Goal: Task Accomplishment & Management: Use online tool/utility

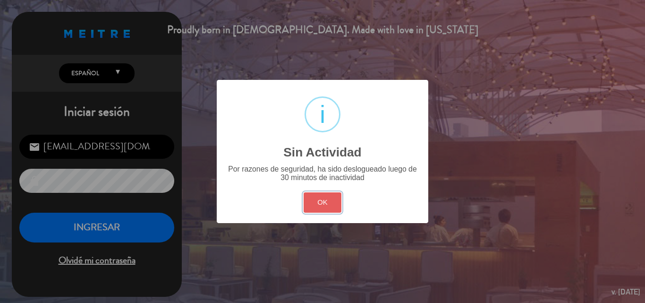
click at [317, 199] on button "OK" at bounding box center [323, 202] width 38 height 20
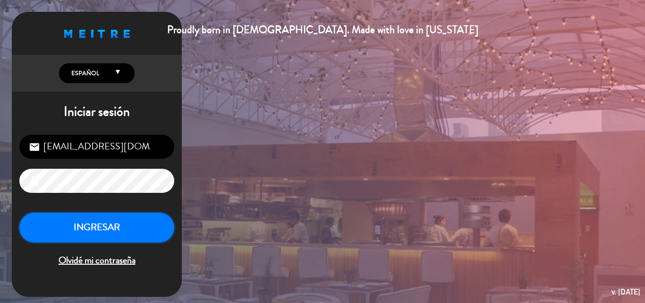
click at [114, 222] on button "INGRESAR" at bounding box center [96, 227] width 155 height 30
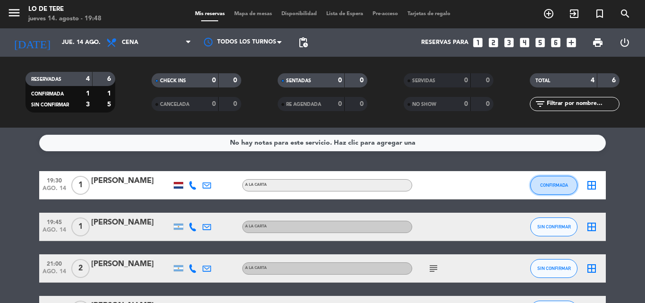
click at [557, 185] on span "CONFIRMADA" at bounding box center [554, 184] width 28 height 5
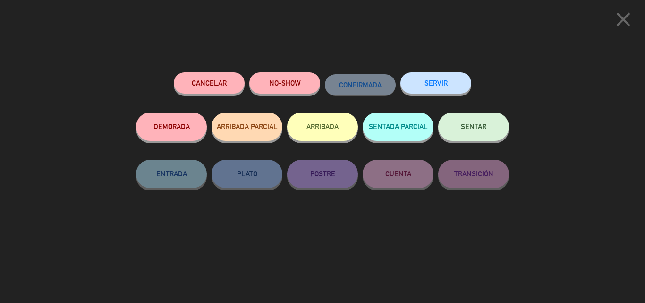
drag, startPoint x: 475, startPoint y: 133, endPoint x: 348, endPoint y: 118, distance: 127.3
click at [475, 133] on button "SENTAR" at bounding box center [473, 126] width 71 height 28
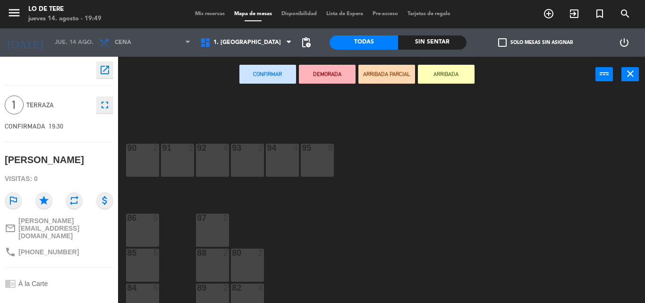
click at [144, 160] on div "90 2" at bounding box center [142, 160] width 33 height 33
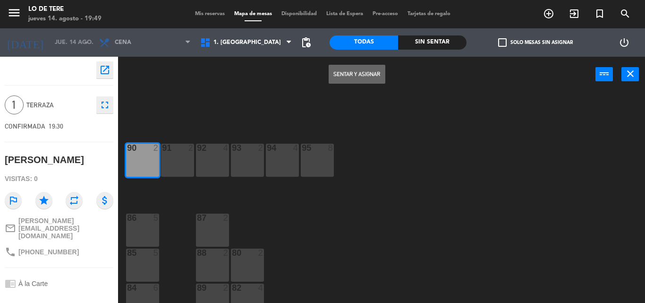
click at [352, 72] on button "Sentar y Asignar" at bounding box center [357, 74] width 57 height 19
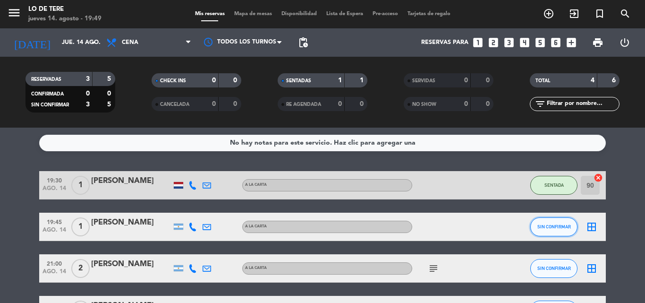
click at [552, 226] on span "SIN CONFIRMAR" at bounding box center [554, 226] width 34 height 5
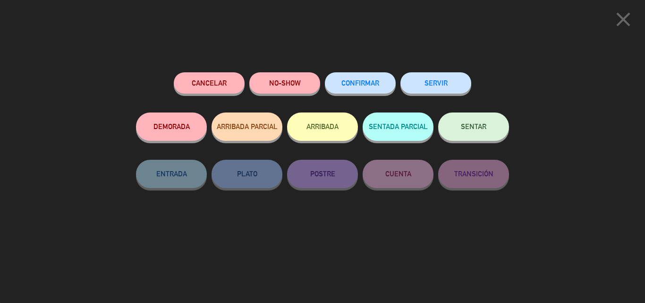
click at [481, 132] on button "SENTAR" at bounding box center [473, 126] width 71 height 28
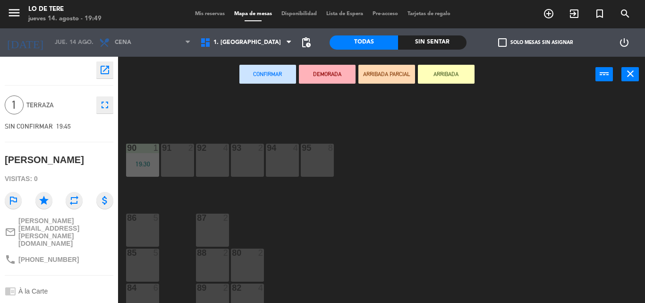
click at [211, 226] on div "87 2" at bounding box center [212, 229] width 33 height 33
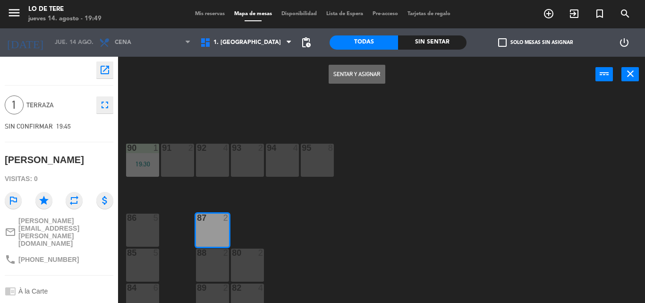
click at [363, 73] on button "Sentar y Asignar" at bounding box center [357, 74] width 57 height 19
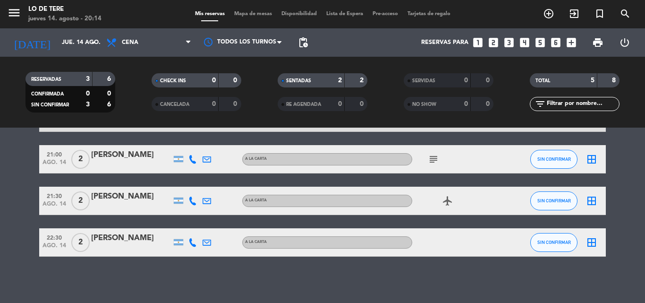
scroll to position [110, 0]
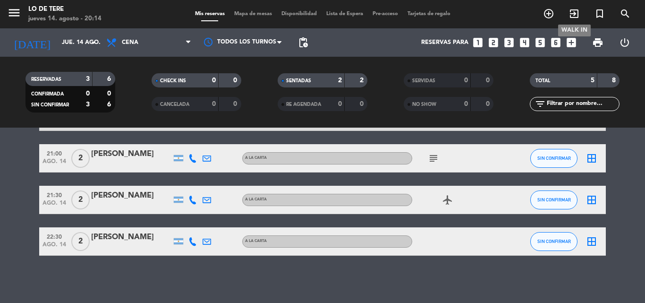
click at [575, 12] on icon "exit_to_app" at bounding box center [573, 13] width 11 height 11
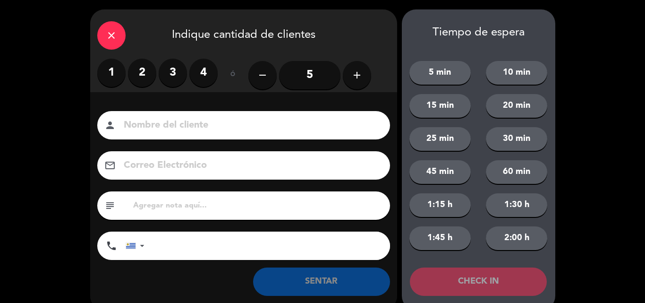
click at [206, 64] on label "4" at bounding box center [203, 73] width 28 height 28
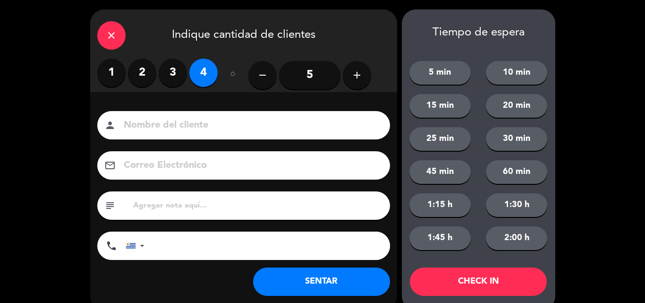
click at [334, 270] on button "SENTAR" at bounding box center [321, 281] width 137 height 28
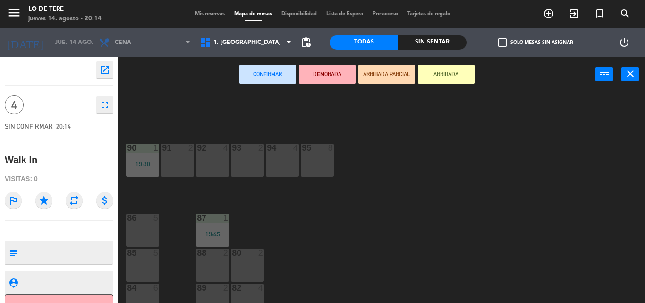
click at [154, 291] on div "6" at bounding box center [156, 287] width 6 height 8
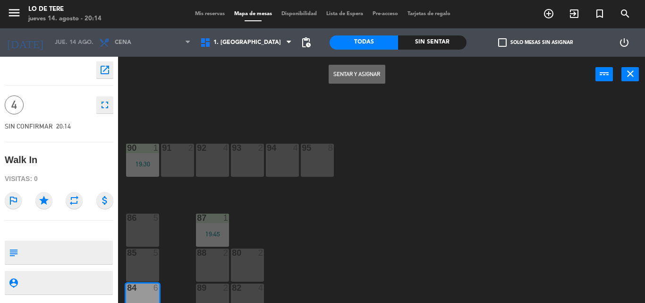
click at [338, 74] on button "Sentar y Asignar" at bounding box center [357, 74] width 57 height 19
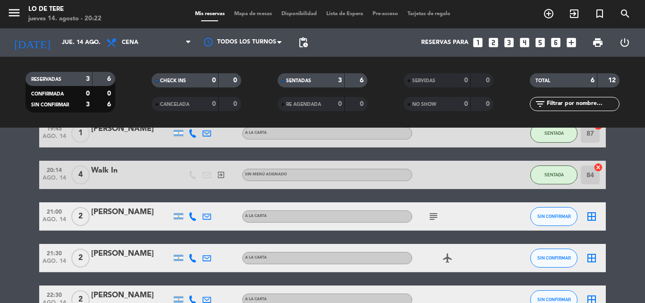
scroll to position [94, 0]
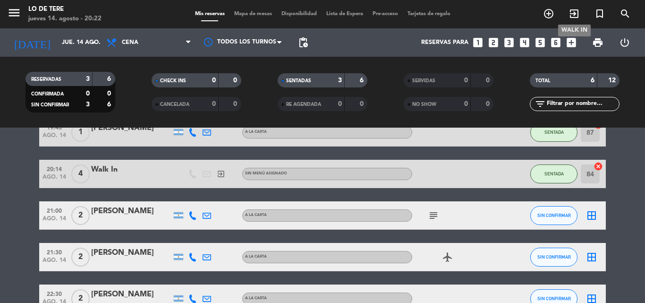
click at [577, 14] on icon "exit_to_app" at bounding box center [573, 13] width 11 height 11
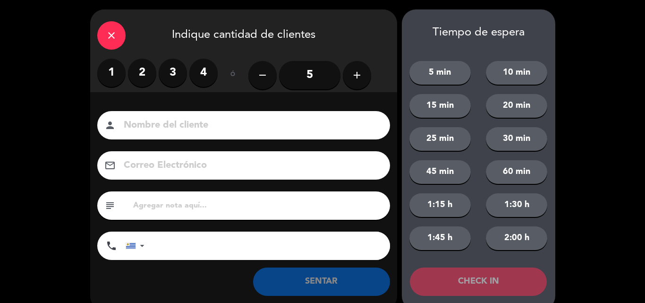
click at [142, 69] on label "2" at bounding box center [142, 73] width 28 height 28
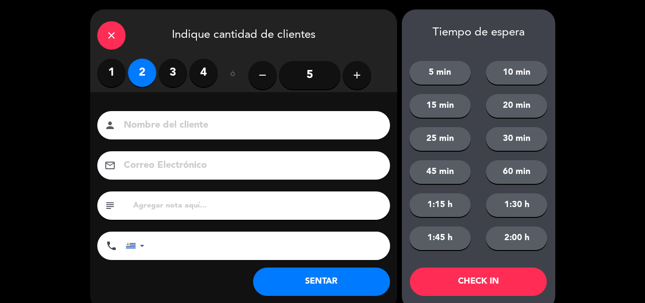
click at [323, 283] on button "SENTAR" at bounding box center [321, 281] width 137 height 28
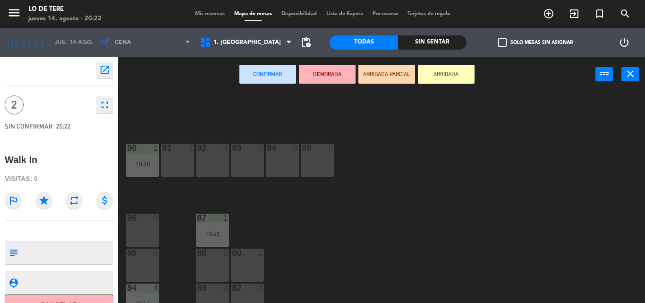
click at [135, 227] on div "86 5" at bounding box center [142, 229] width 33 height 33
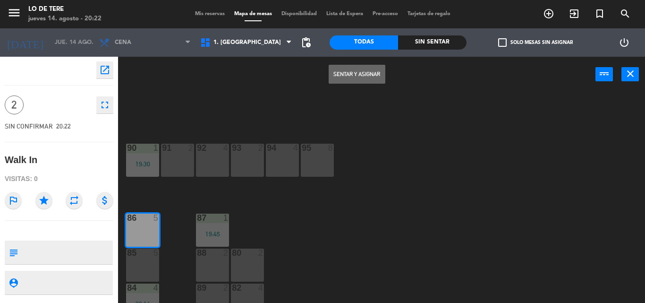
click at [342, 71] on button "Sentar y Asignar" at bounding box center [357, 74] width 57 height 19
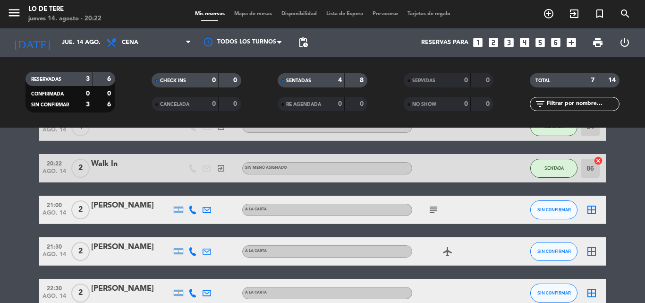
scroll to position [189, 0]
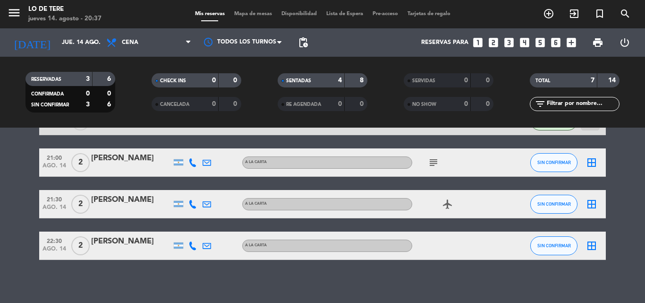
click at [434, 164] on icon "subject" at bounding box center [433, 162] width 11 height 11
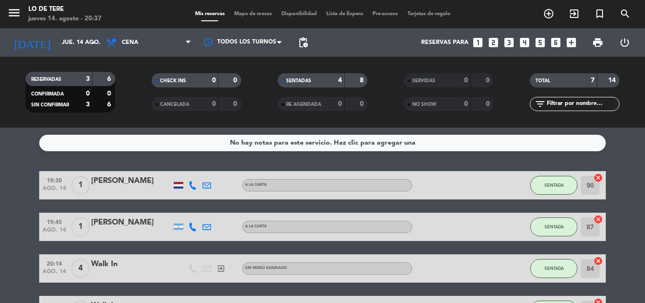
scroll to position [47, 0]
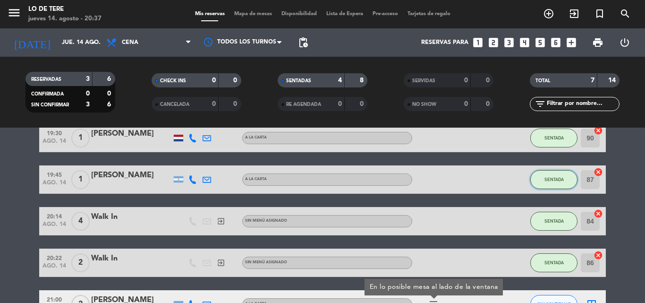
click at [554, 180] on span "SENTADA" at bounding box center [553, 179] width 19 height 5
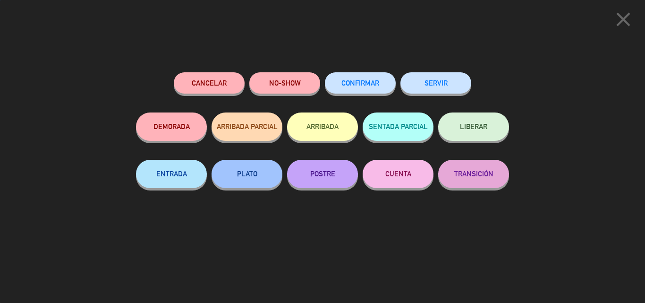
click at [434, 86] on button "SERVIR" at bounding box center [435, 82] width 71 height 21
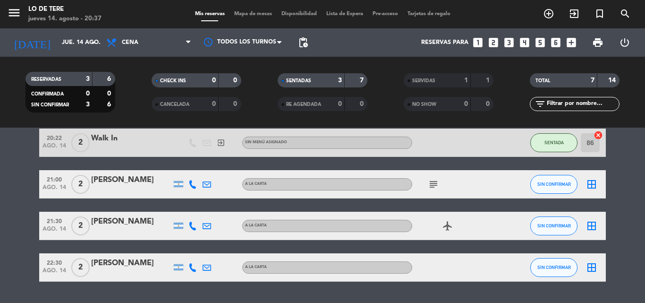
scroll to position [142, 0]
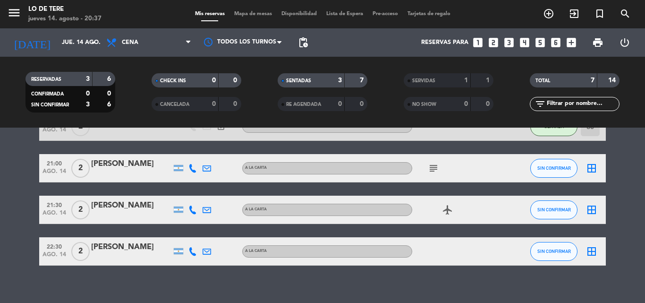
click at [434, 169] on icon "subject" at bounding box center [433, 167] width 11 height 11
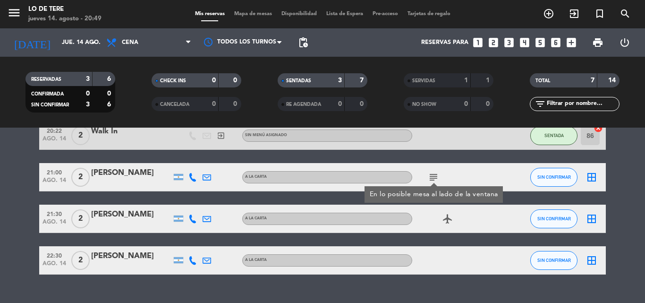
scroll to position [152, 0]
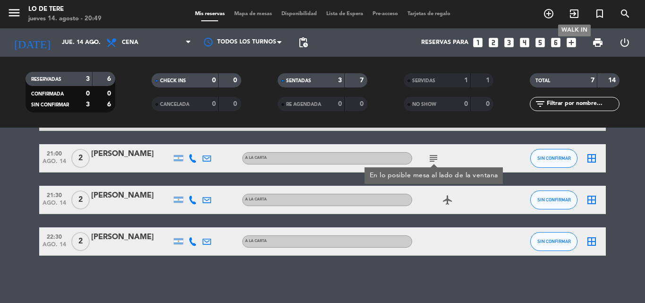
click at [574, 19] on icon "exit_to_app" at bounding box center [573, 13] width 11 height 11
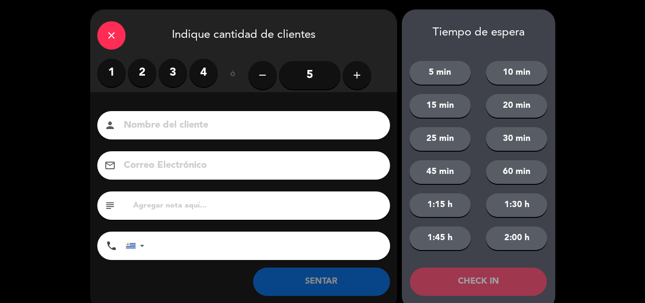
click at [145, 75] on label "2" at bounding box center [142, 73] width 28 height 28
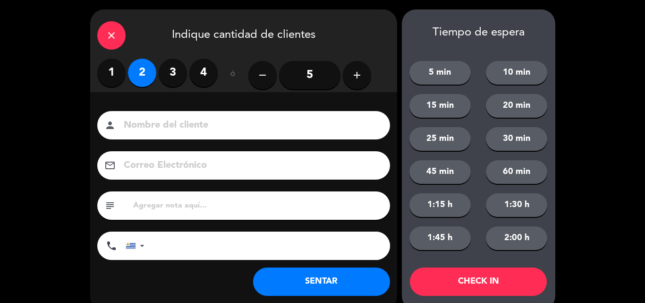
click at [324, 287] on button "SENTAR" at bounding box center [321, 281] width 137 height 28
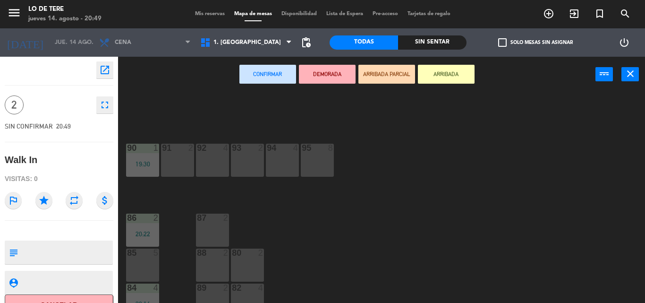
click at [137, 263] on div "85 5" at bounding box center [142, 264] width 33 height 33
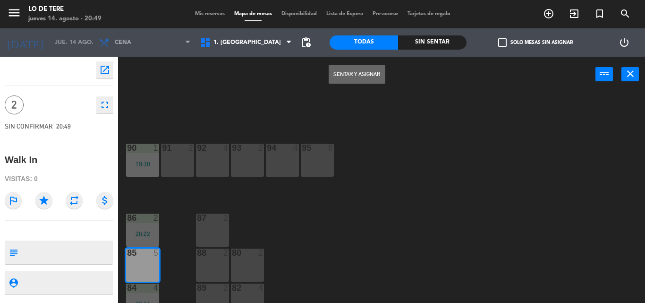
click at [348, 75] on button "Sentar y Asignar" at bounding box center [357, 74] width 57 height 19
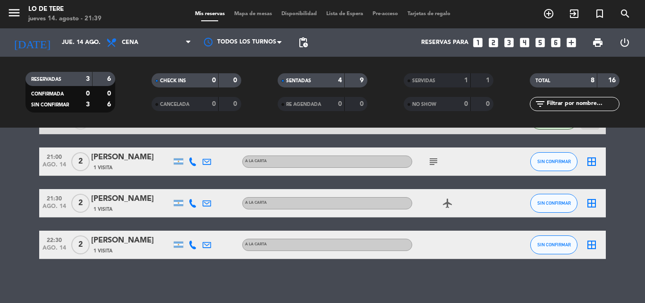
scroll to position [193, 0]
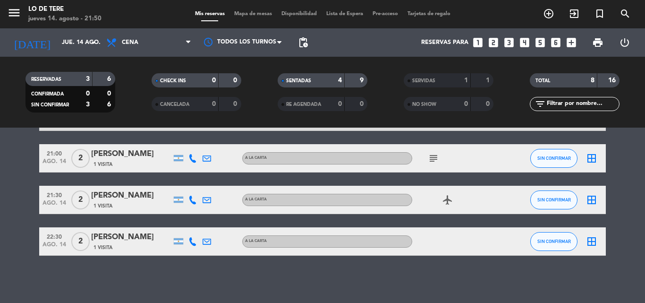
click at [631, 0] on html "close × Lo de Tere × chrome_reader_mode Listado de Reservas account_box Cliente…" at bounding box center [322, 151] width 645 height 303
click at [555, 196] on button "SIN CONFIRMAR" at bounding box center [553, 199] width 47 height 19
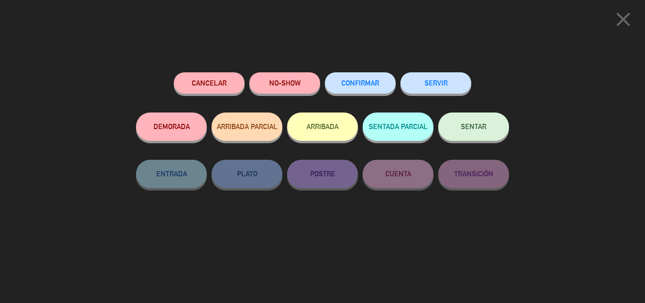
click at [472, 130] on span "SENTAR" at bounding box center [473, 126] width 25 height 8
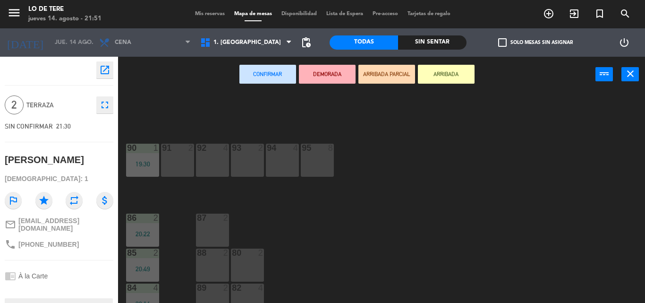
click at [180, 153] on div "91 2" at bounding box center [177, 148] width 33 height 9
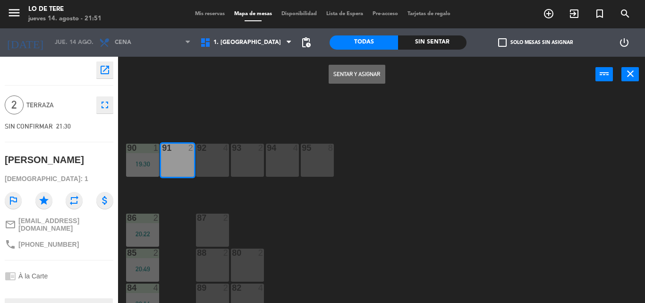
click at [349, 69] on button "Sentar y Asignar" at bounding box center [357, 74] width 57 height 19
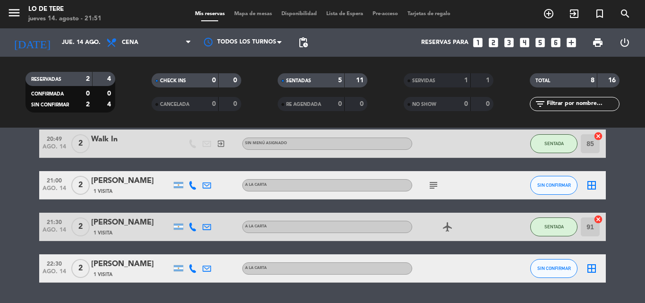
scroll to position [189, 0]
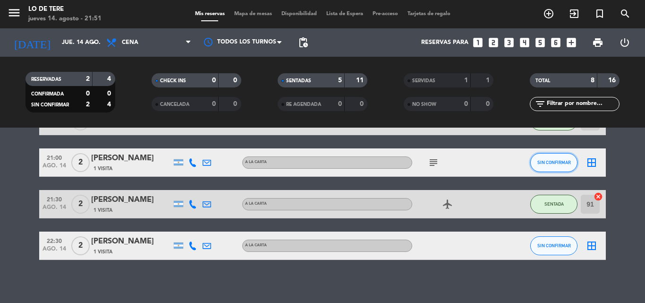
click at [551, 165] on button "SIN CONFIRMAR" at bounding box center [553, 162] width 47 height 19
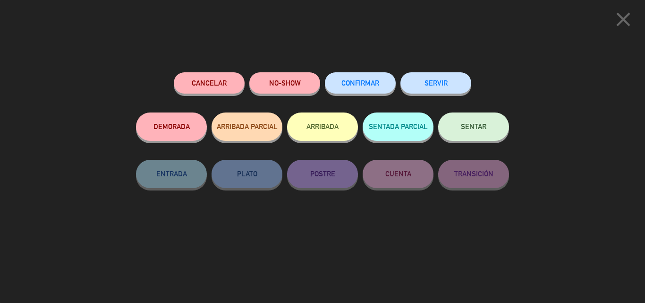
click at [477, 129] on span "SENTAR" at bounding box center [473, 126] width 25 height 8
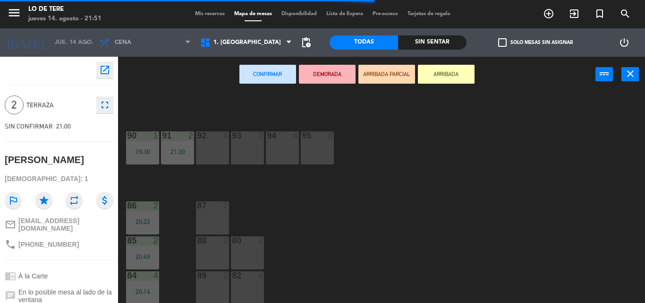
scroll to position [14, 0]
click at [234, 294] on div "82 4" at bounding box center [247, 286] width 33 height 33
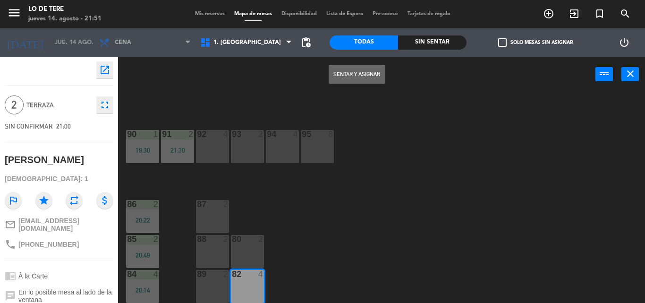
click at [358, 76] on button "Sentar y Asignar" at bounding box center [357, 74] width 57 height 19
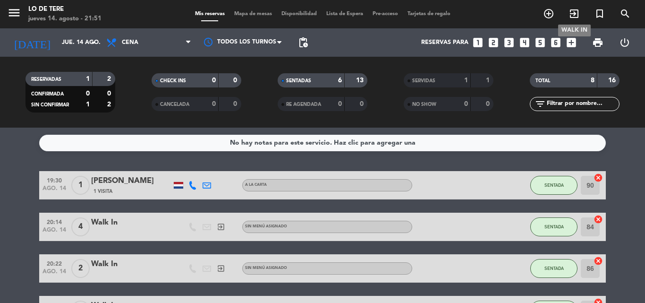
click at [575, 11] on icon "exit_to_app" at bounding box center [573, 13] width 11 height 11
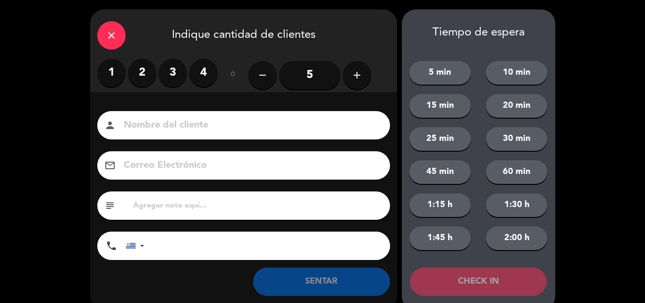
click at [206, 70] on label "4" at bounding box center [203, 73] width 28 height 28
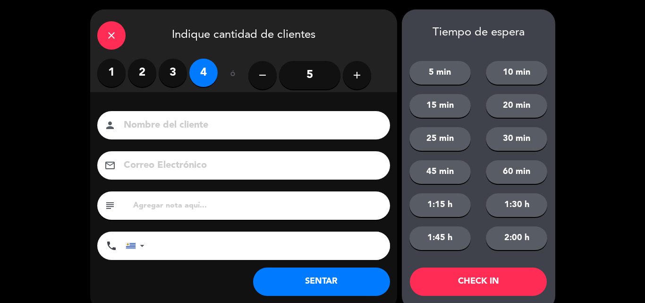
click at [317, 284] on button "SENTAR" at bounding box center [321, 281] width 137 height 28
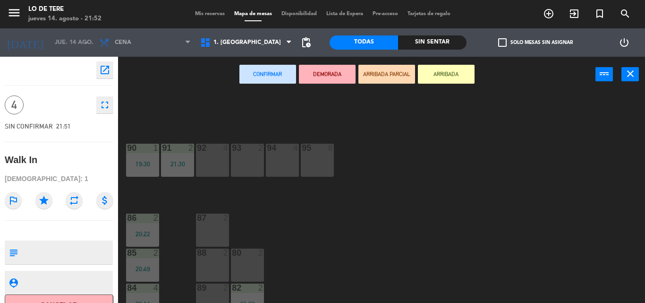
click at [284, 160] on div "94 4" at bounding box center [282, 160] width 33 height 33
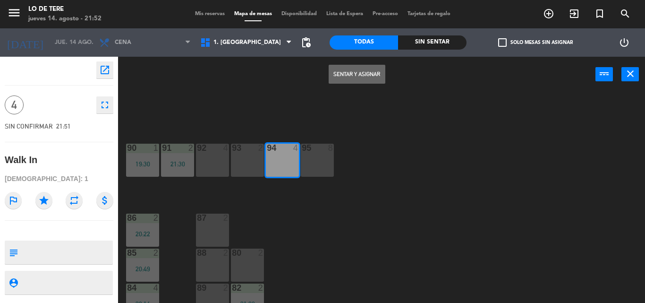
click at [359, 78] on button "Sentar y Asignar" at bounding box center [357, 74] width 57 height 19
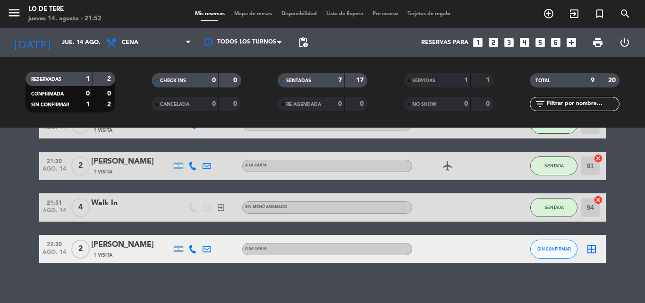
scroll to position [235, 0]
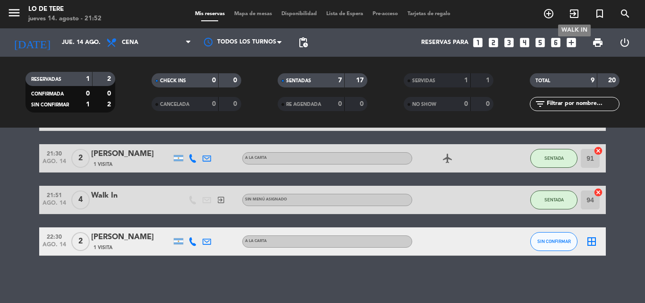
click at [576, 12] on icon "exit_to_app" at bounding box center [573, 13] width 11 height 11
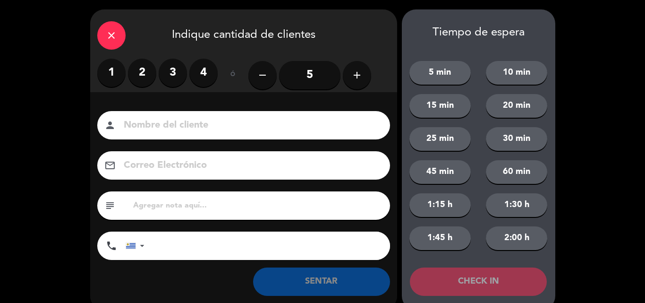
click at [137, 72] on label "2" at bounding box center [142, 73] width 28 height 28
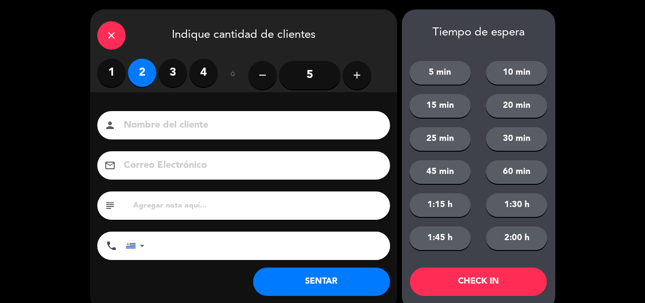
click at [321, 277] on button "SENTAR" at bounding box center [321, 281] width 137 height 28
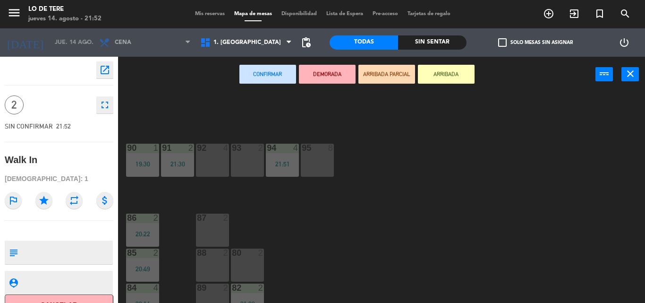
drag, startPoint x: 203, startPoint y: 223, endPoint x: 213, endPoint y: 191, distance: 34.2
click at [202, 224] on div "87 2" at bounding box center [212, 229] width 33 height 33
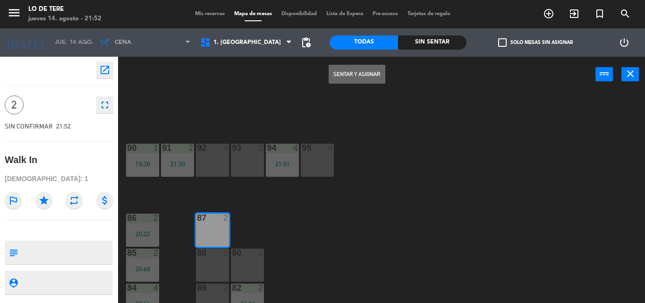
click at [347, 72] on button "Sentar y Asignar" at bounding box center [357, 74] width 57 height 19
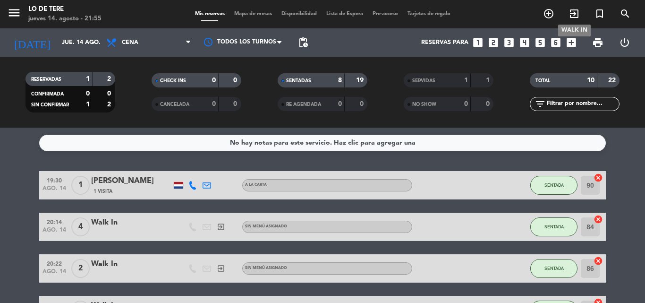
click at [570, 13] on icon "exit_to_app" at bounding box center [573, 13] width 11 height 11
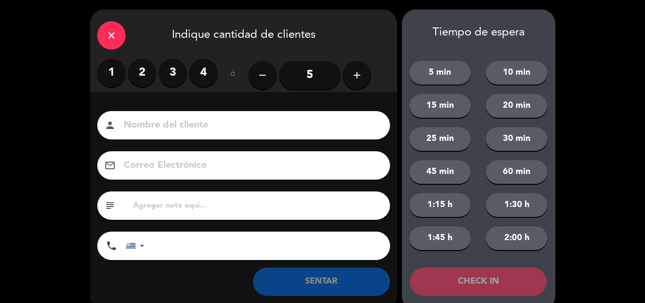
click at [203, 66] on label "4" at bounding box center [203, 73] width 28 height 28
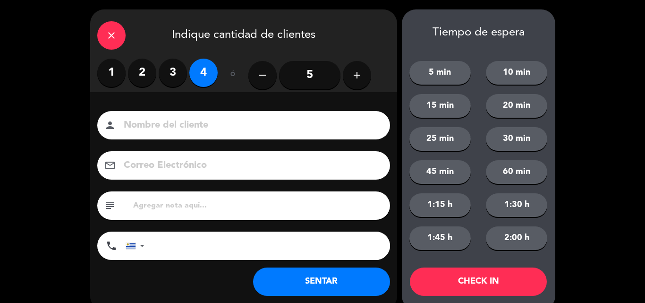
click at [327, 277] on button "SENTAR" at bounding box center [321, 281] width 137 height 28
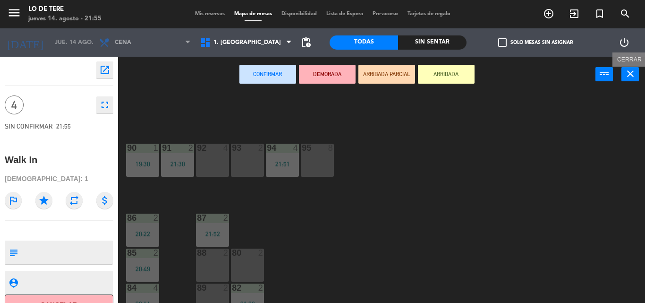
click at [629, 76] on icon "close" at bounding box center [630, 73] width 11 height 11
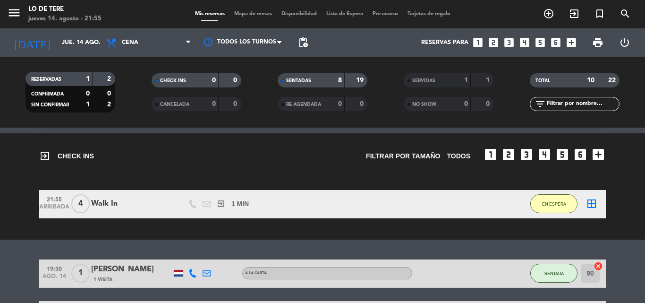
scroll to position [94, 0]
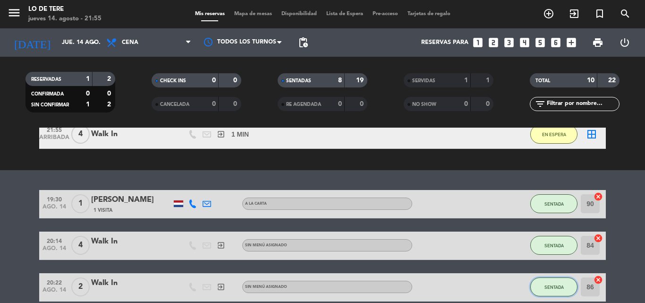
click at [545, 283] on button "SENTADA" at bounding box center [553, 286] width 47 height 19
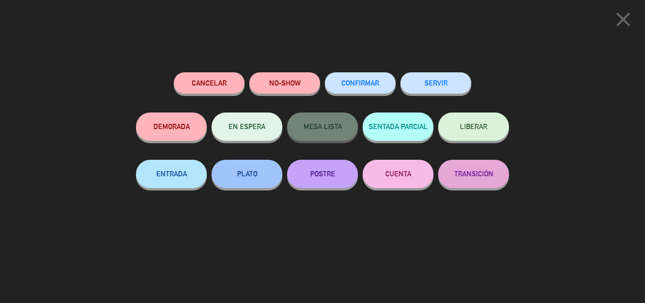
click at [444, 82] on button "SERVIR" at bounding box center [435, 82] width 71 height 21
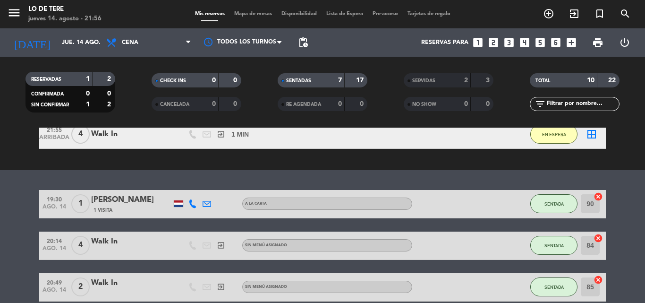
click at [593, 135] on icon "border_all" at bounding box center [591, 133] width 11 height 11
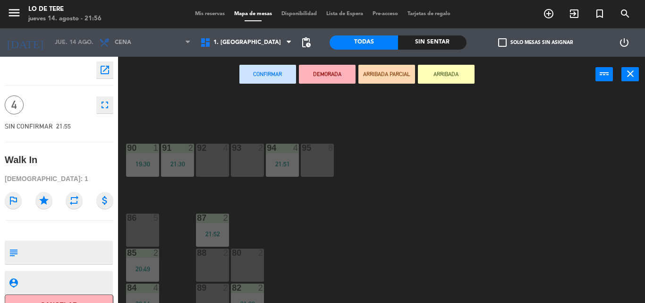
click at [151, 228] on div "86 5" at bounding box center [142, 229] width 33 height 33
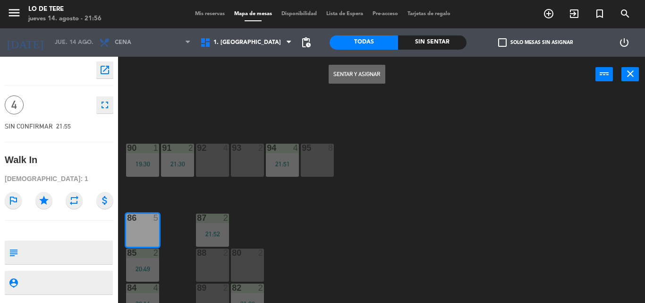
click at [383, 65] on button "Sentar y Asignar" at bounding box center [357, 74] width 57 height 19
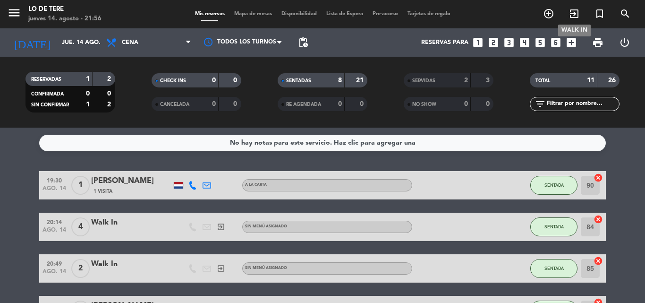
click at [575, 10] on icon "exit_to_app" at bounding box center [573, 13] width 11 height 11
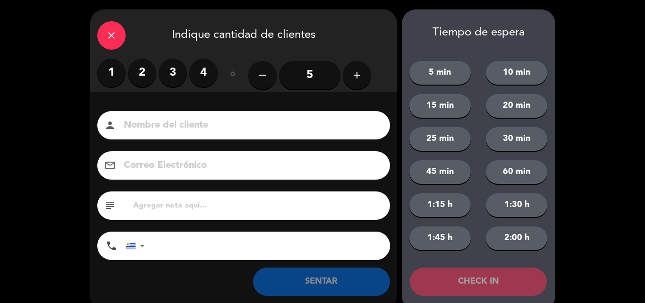
click at [150, 66] on label "2" at bounding box center [142, 73] width 28 height 28
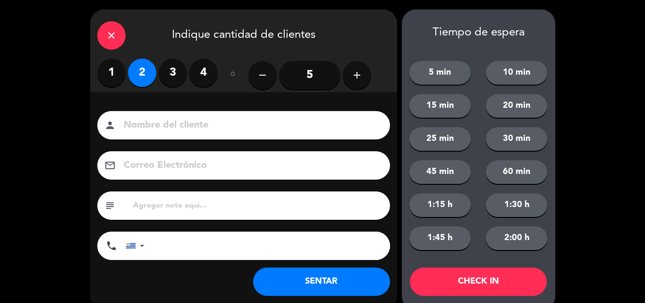
click at [321, 282] on button "SENTAR" at bounding box center [321, 281] width 137 height 28
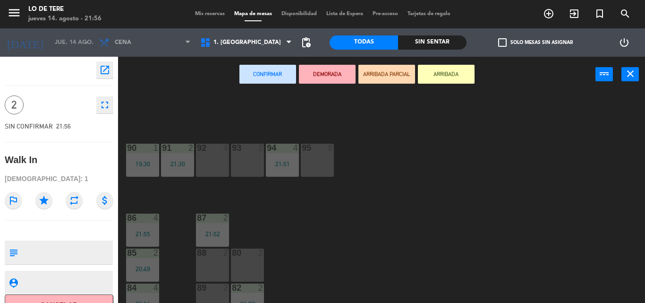
click at [232, 254] on div "80" at bounding box center [232, 252] width 0 height 8
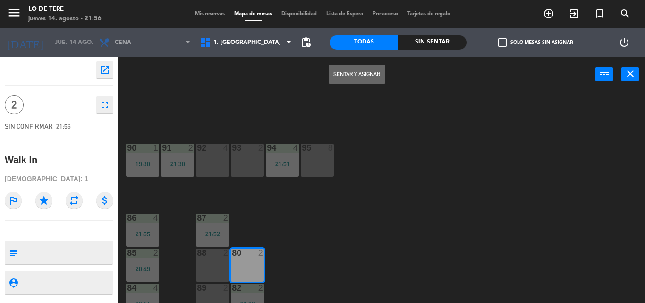
click at [336, 75] on button "Sentar y Asignar" at bounding box center [357, 74] width 57 height 19
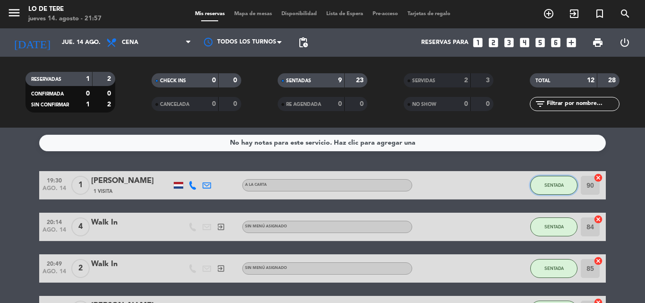
click at [557, 189] on button "SENTADA" at bounding box center [553, 185] width 47 height 19
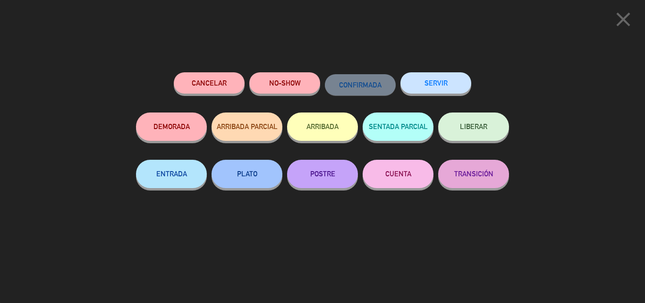
click at [421, 82] on button "SERVIR" at bounding box center [435, 82] width 71 height 21
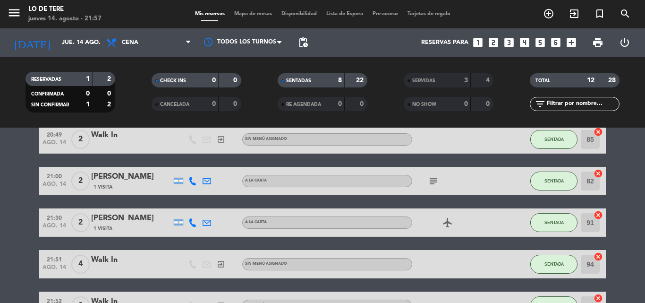
scroll to position [40, 0]
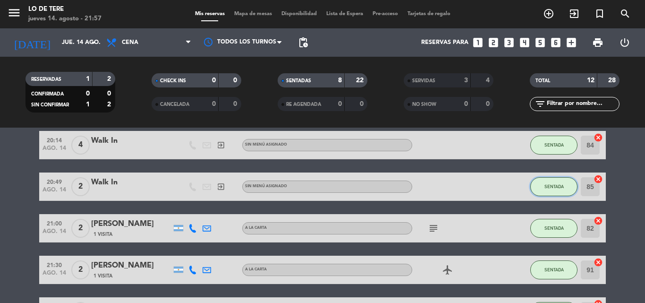
click at [563, 188] on span "SENTADA" at bounding box center [553, 186] width 19 height 5
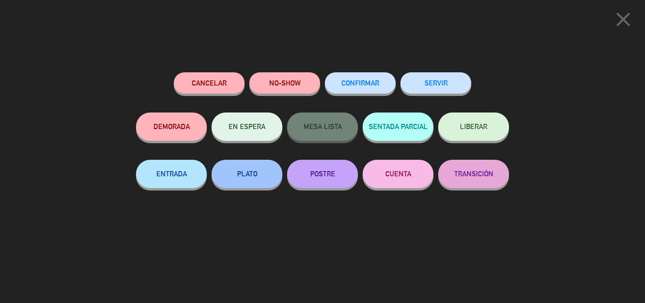
click at [462, 73] on div "SERVIR" at bounding box center [435, 92] width 71 height 40
click at [458, 77] on button "SERVIR" at bounding box center [435, 82] width 71 height 21
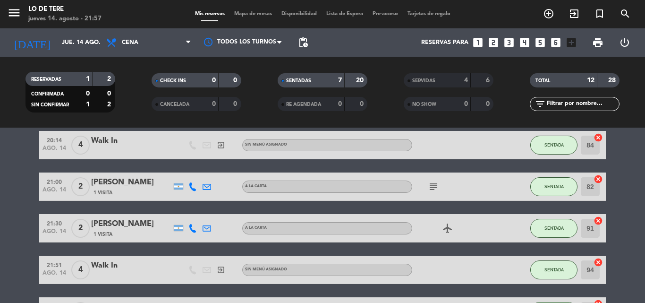
scroll to position [0, 0]
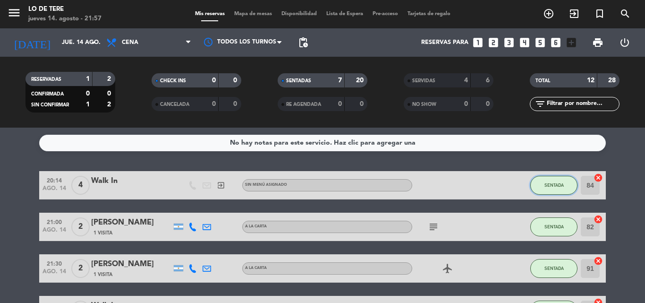
click at [565, 186] on button "SENTADA" at bounding box center [553, 185] width 47 height 19
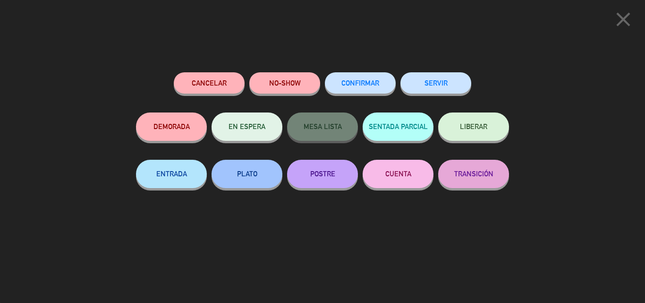
click at [425, 85] on button "SERVIR" at bounding box center [435, 82] width 71 height 21
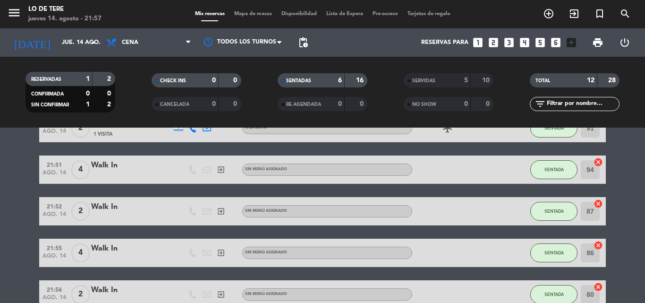
scroll to position [51, 0]
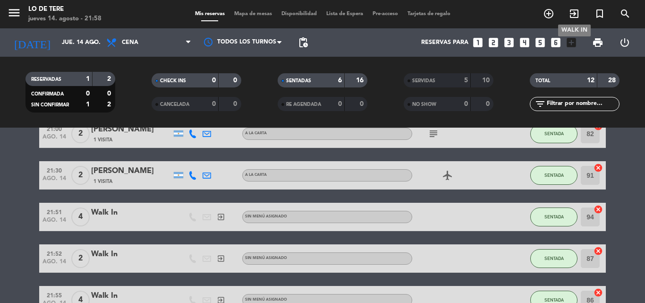
click at [573, 13] on icon "exit_to_app" at bounding box center [573, 13] width 11 height 11
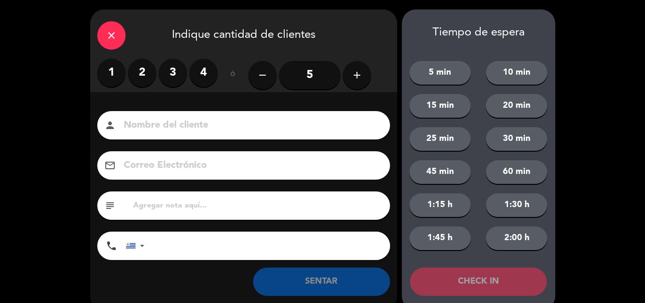
click at [150, 64] on label "2" at bounding box center [142, 73] width 28 height 28
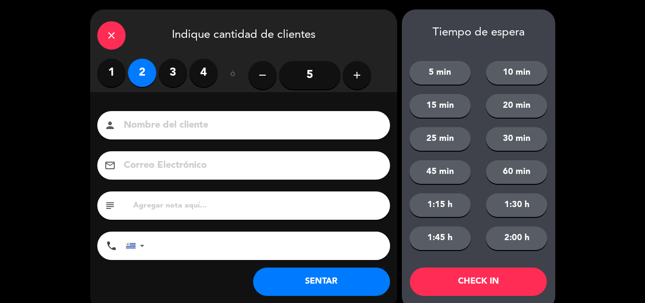
click at [348, 274] on button "SENTAR" at bounding box center [321, 281] width 137 height 28
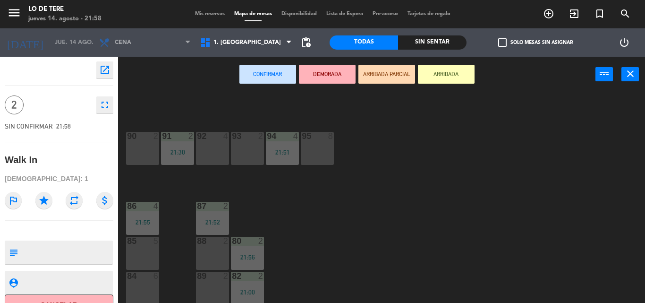
scroll to position [14, 0]
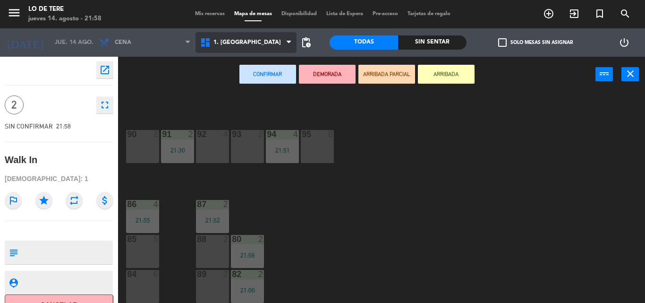
click at [277, 35] on span "1. [GEOGRAPHIC_DATA]" at bounding box center [245, 42] width 101 height 21
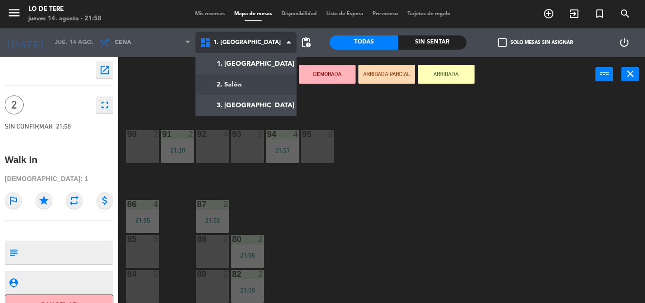
click at [263, 77] on ng-component "menu Lo de Tere jueves 14. agosto - 21:58 Mis reservas Mapa de mesas Disponibil…" at bounding box center [322, 151] width 645 height 303
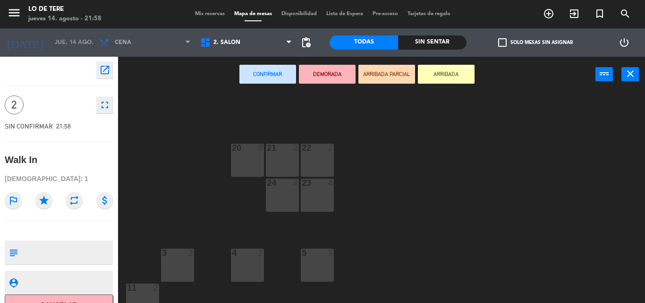
click at [143, 287] on div at bounding box center [143, 287] width 16 height 8
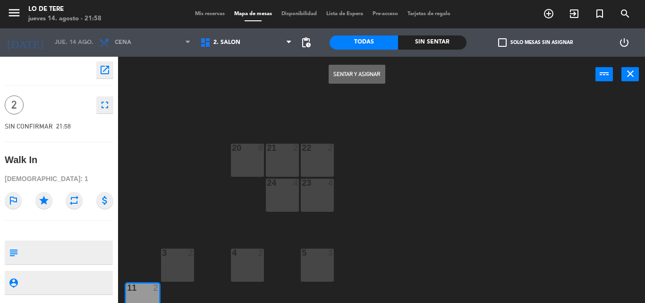
click at [347, 70] on button "Sentar y Asignar" at bounding box center [357, 74] width 57 height 19
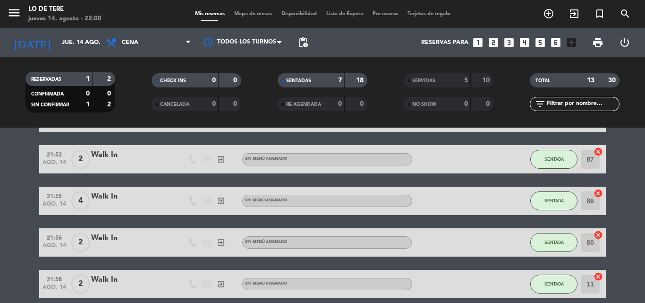
scroll to position [140, 0]
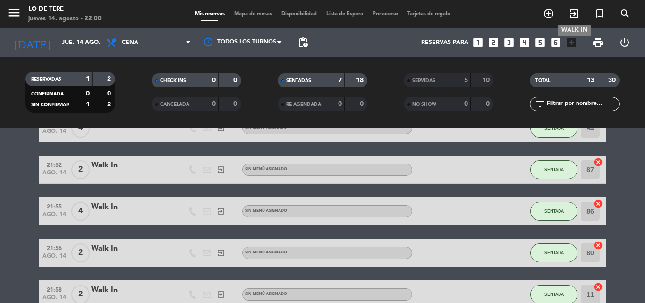
click at [570, 17] on icon "exit_to_app" at bounding box center [573, 13] width 11 height 11
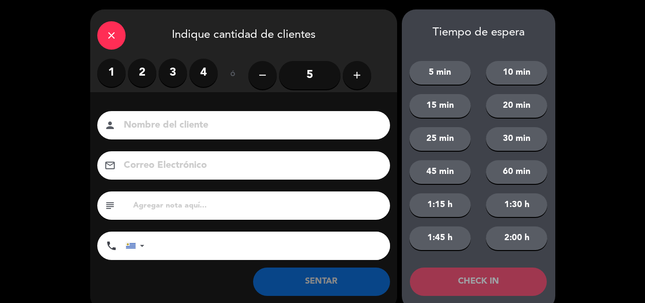
drag, startPoint x: 214, startPoint y: 71, endPoint x: 206, endPoint y: 75, distance: 9.1
click at [206, 75] on label "4" at bounding box center [203, 73] width 28 height 28
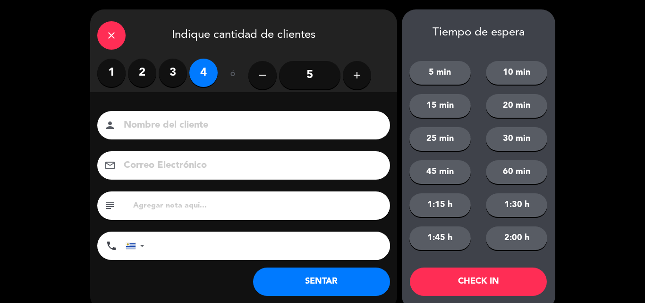
click at [310, 288] on button "SENTAR" at bounding box center [321, 281] width 137 height 28
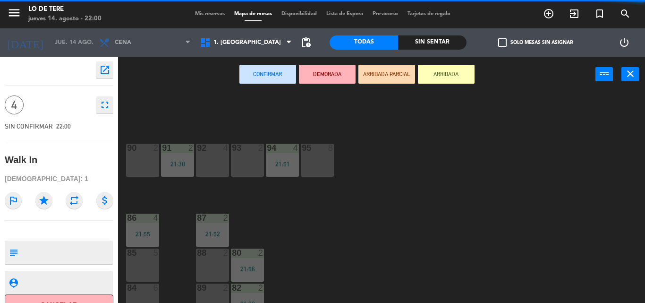
scroll to position [14, 0]
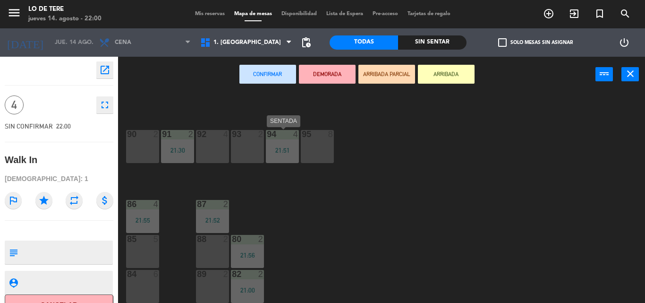
click at [285, 143] on div "94 4 21:51" at bounding box center [282, 146] width 33 height 33
click at [631, 80] on button "close" at bounding box center [629, 74] width 17 height 14
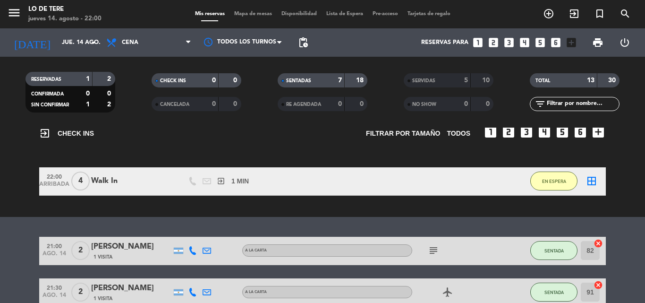
scroll to position [47, 0]
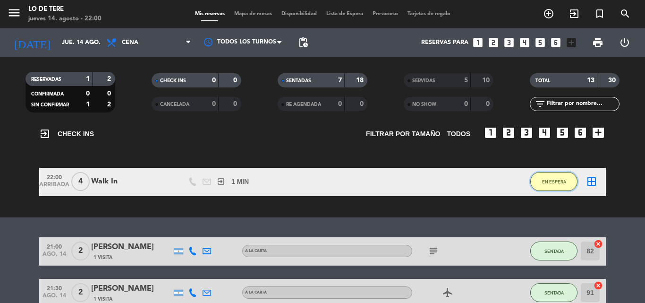
click at [572, 185] on button "EN ESPERA" at bounding box center [553, 181] width 47 height 19
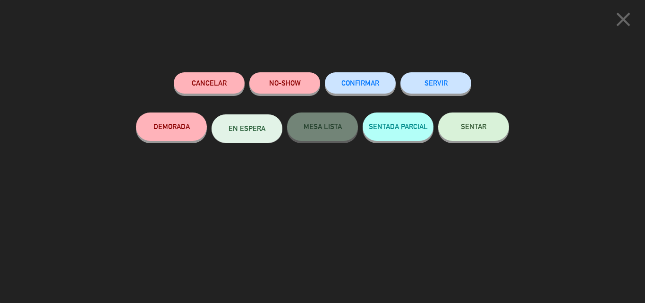
click at [228, 90] on button "Cancelar" at bounding box center [209, 82] width 71 height 21
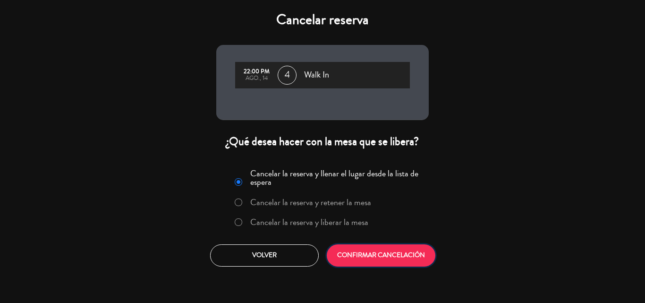
click at [348, 260] on button "CONFIRMAR CANCELACIÓN" at bounding box center [381, 255] width 109 height 22
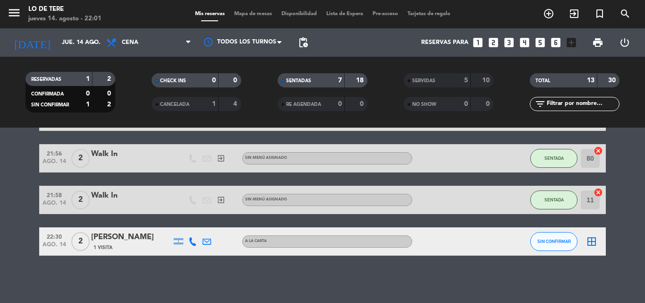
scroll to position [0, 0]
